Goal: Ask a question: Seek information or help from site administrators or community

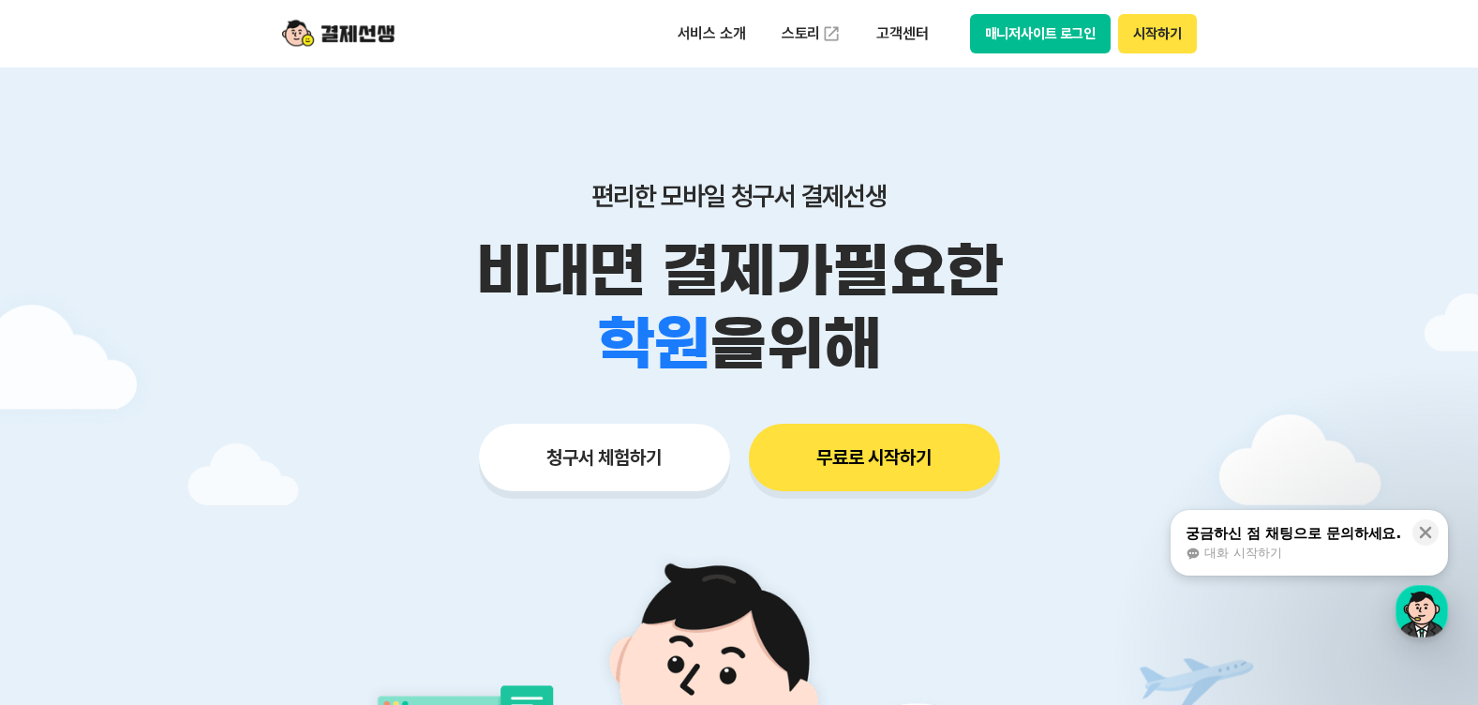
click at [1190, 33] on button "시작하기" at bounding box center [1157, 33] width 78 height 39
click at [1063, 39] on button "매니저사이트 로그인" at bounding box center [1041, 33] width 142 height 39
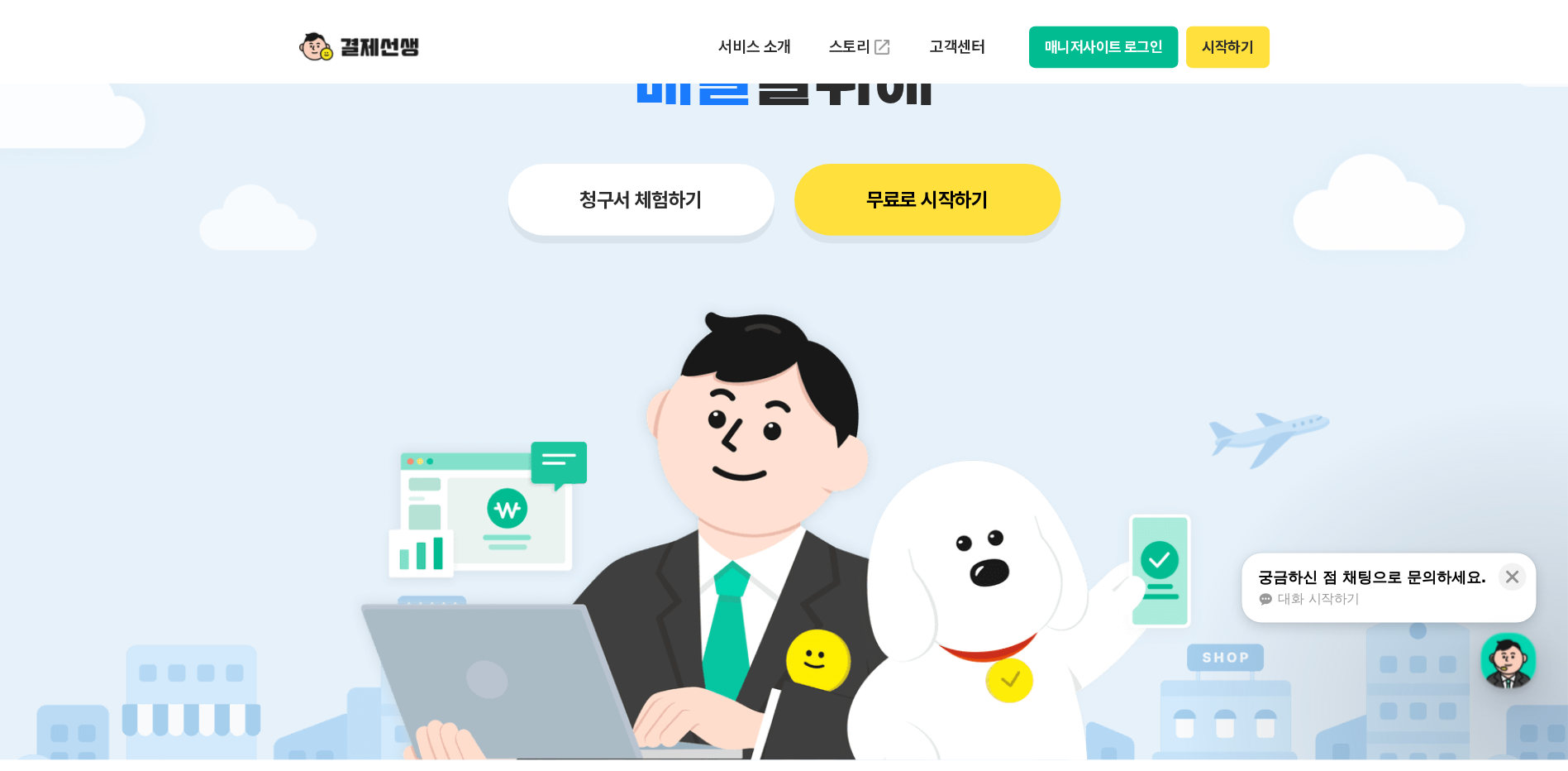
scroll to position [248, 0]
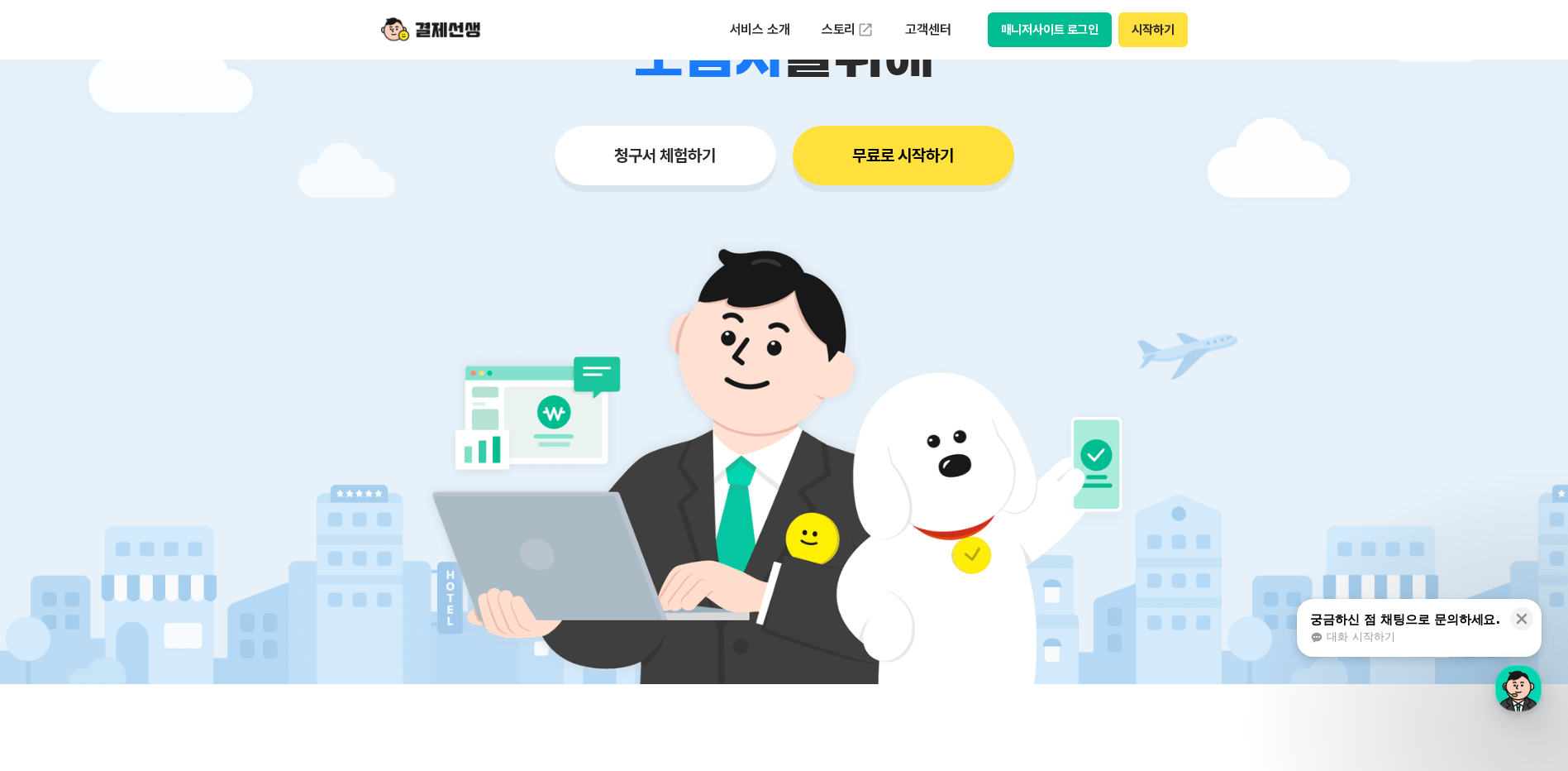
click at [1076, 35] on button "매니저사이트 로그인" at bounding box center [1050, 29] width 125 height 34
click at [1303, 621] on button "궁금하신 점 채팅으로 문의하세요. 대화 시작하기" at bounding box center [1419, 628] width 244 height 58
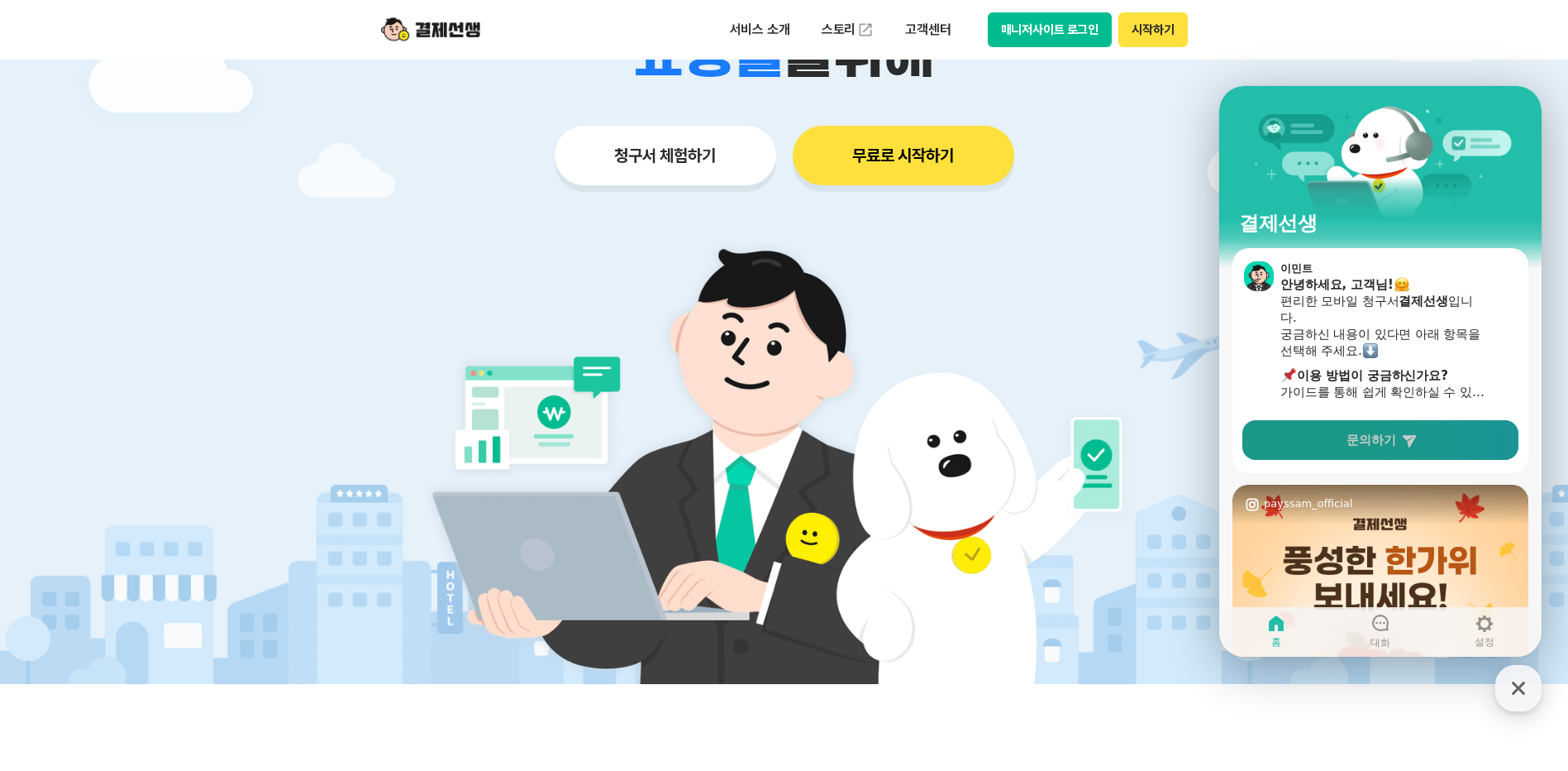
click at [1303, 445] on link "문의하기" at bounding box center [1380, 439] width 276 height 40
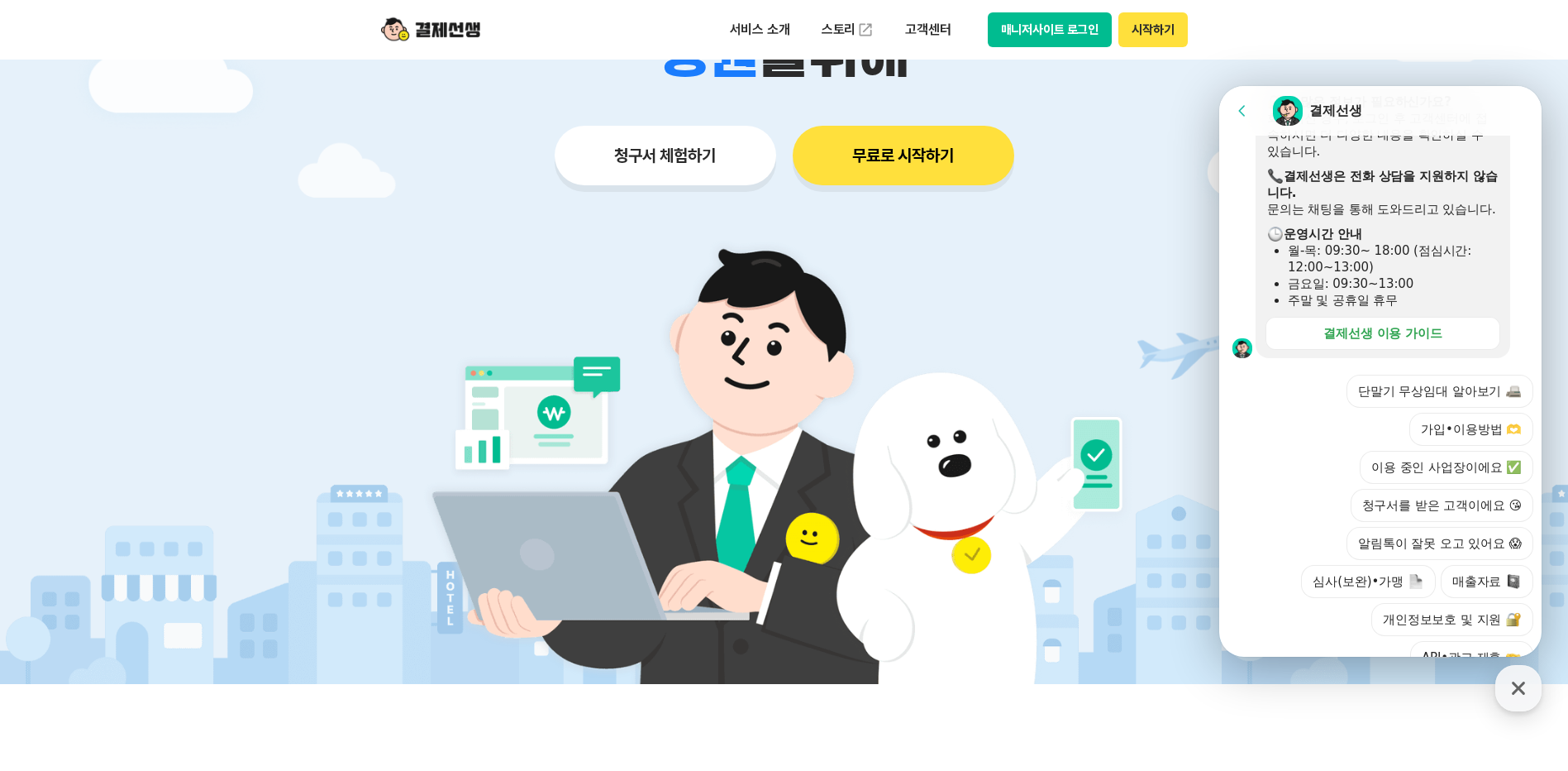
scroll to position [486, 0]
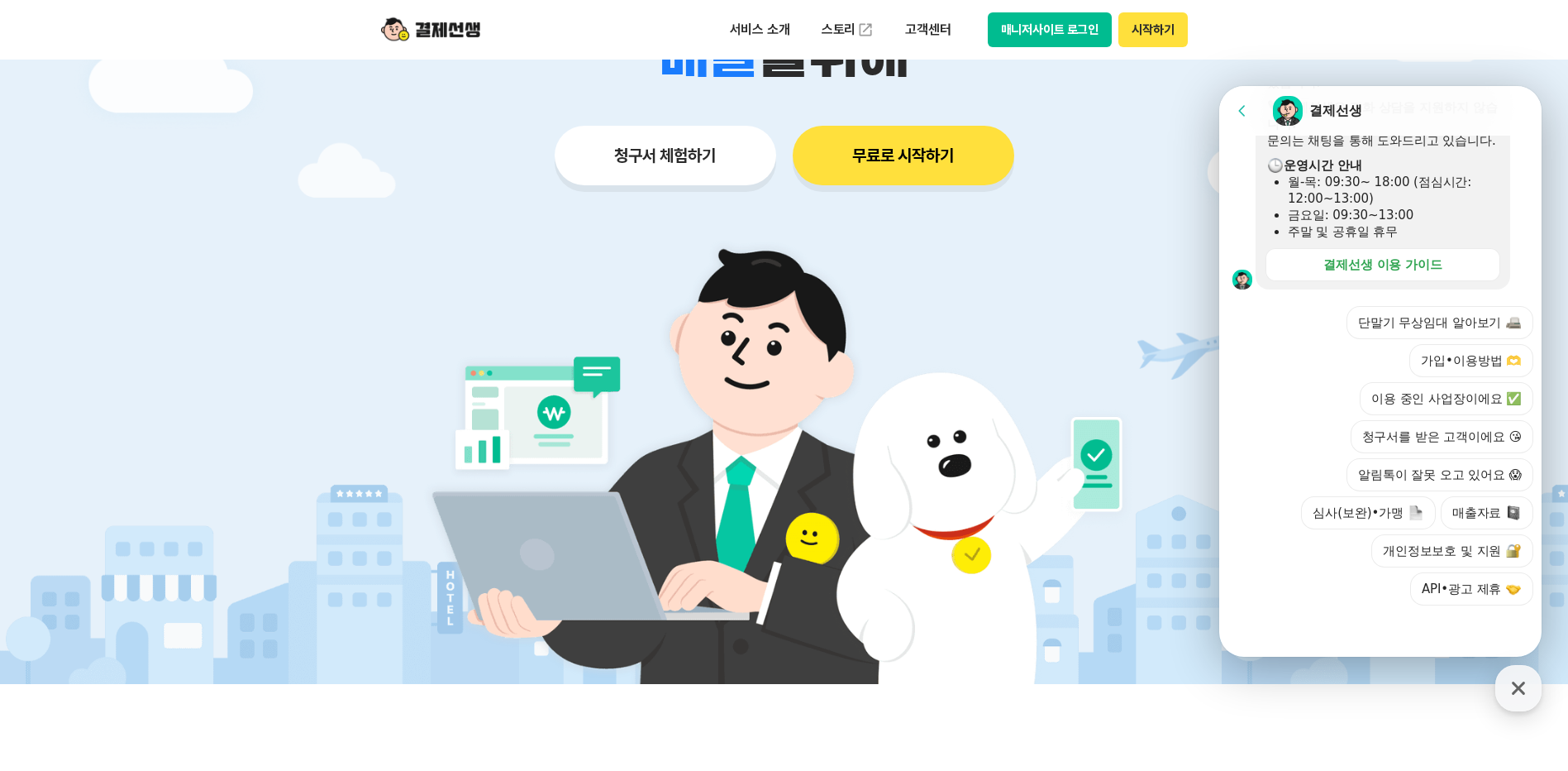
click at [1246, 104] on icon at bounding box center [1242, 110] width 17 height 17
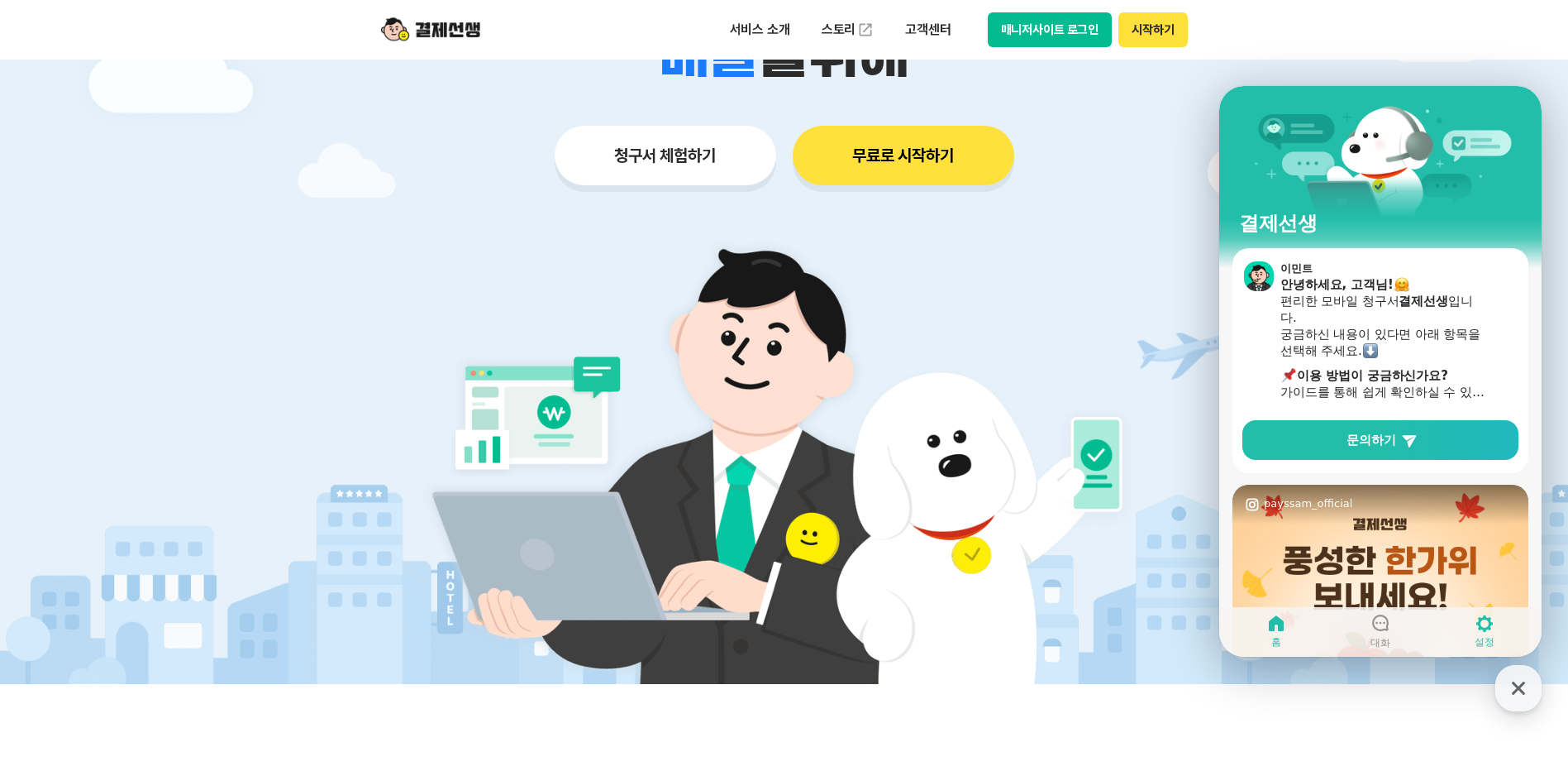
click at [1303, 621] on icon at bounding box center [1484, 623] width 19 height 19
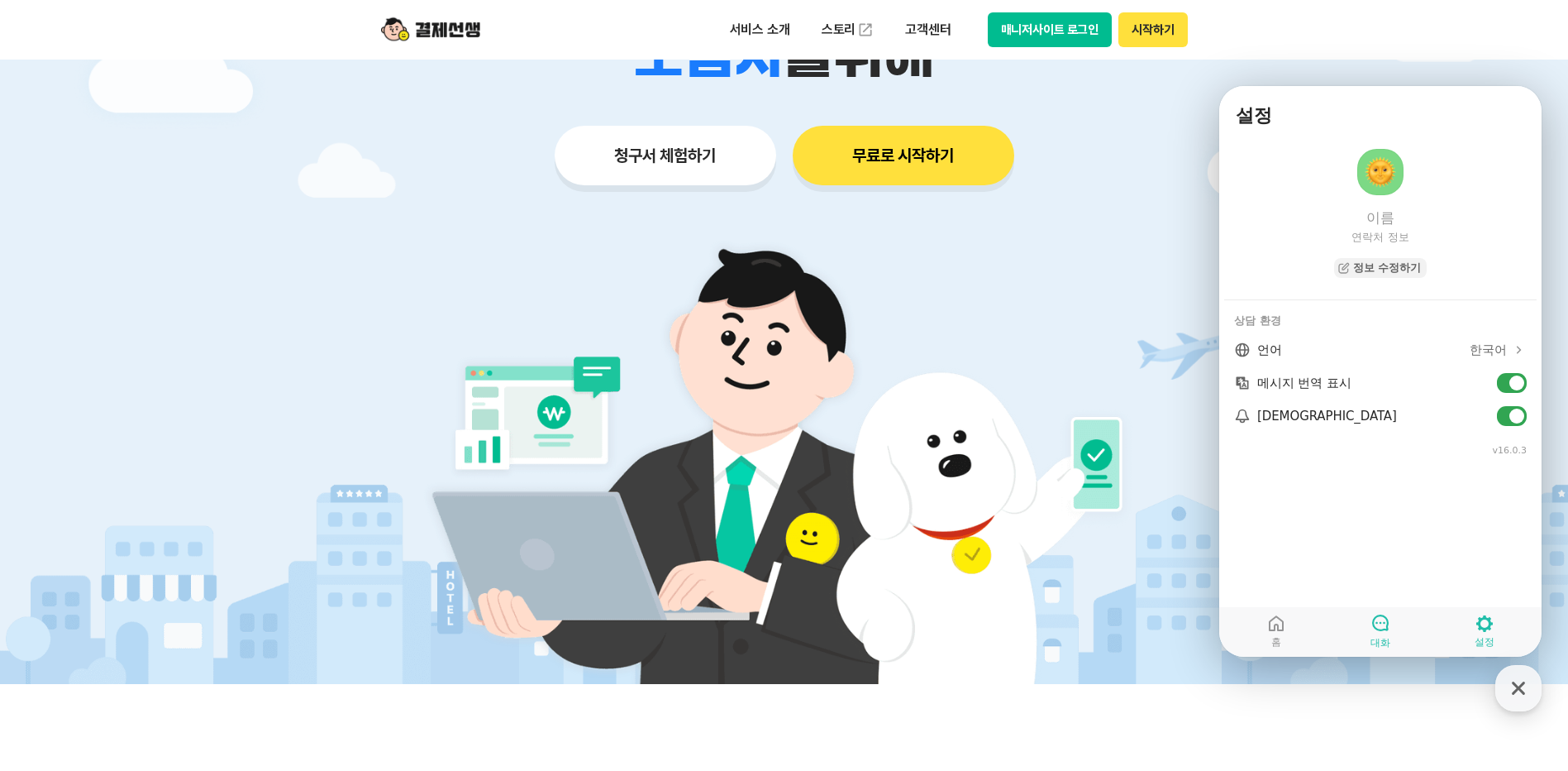
click at [1303, 621] on icon at bounding box center [1380, 622] width 19 height 19
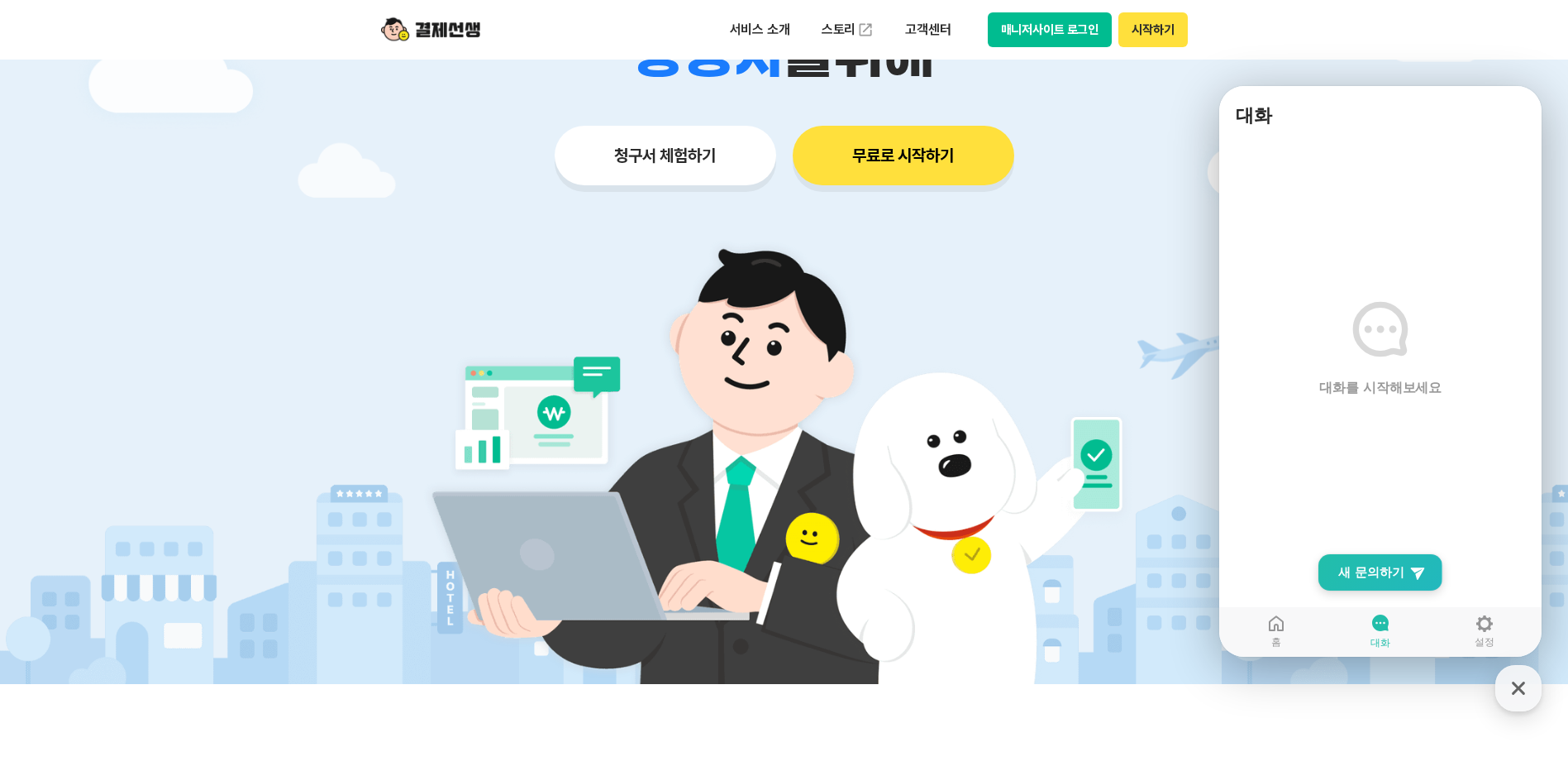
click at [1303, 573] on icon at bounding box center [1417, 572] width 17 height 17
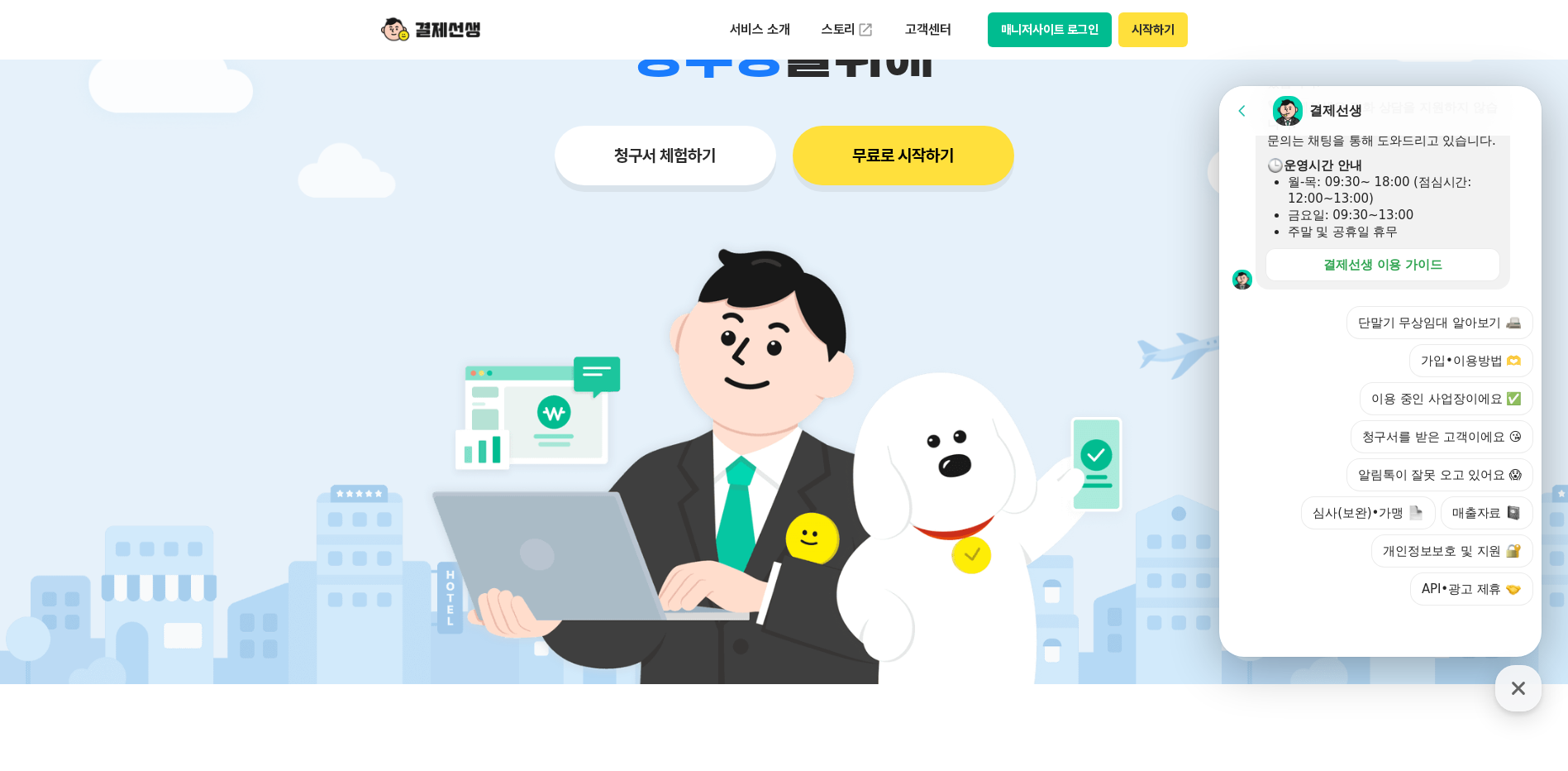
click at [1303, 593] on div "단말기 무상임대 알아보기 가입•이용방법 🫶 이용 중인 사업장이에요 ✅ 청구서를 받은 고객이에요 😘 알림톡이 잘못 오고 있어요 😱 심사(보완)•…" at bounding box center [1396, 455] width 273 height 299
click at [1303, 621] on icon "button" at bounding box center [1519, 688] width 30 height 30
